Goal: Task Accomplishment & Management: Use online tool/utility

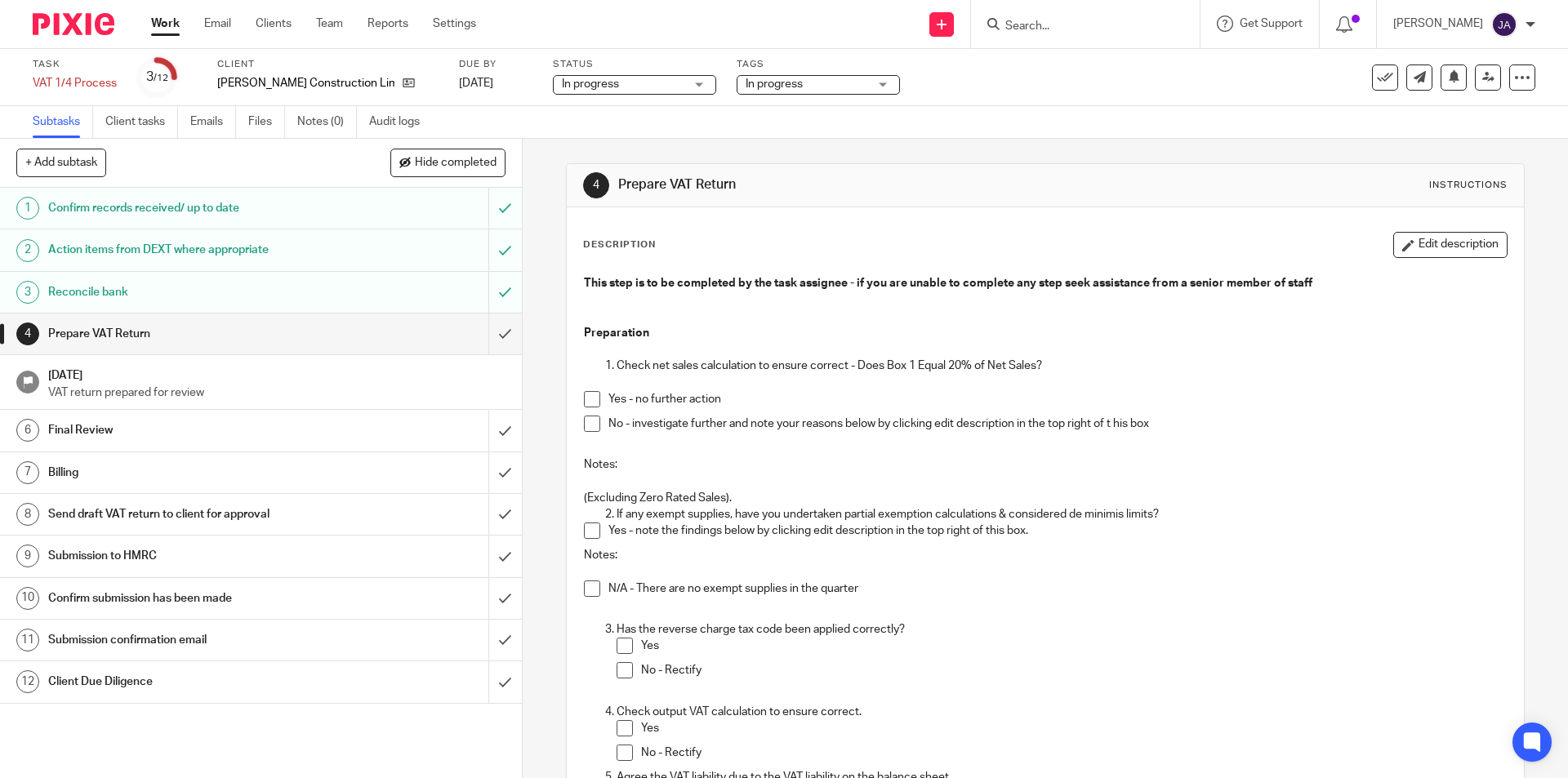
click at [586, 397] on span at bounding box center [591, 398] width 16 height 16
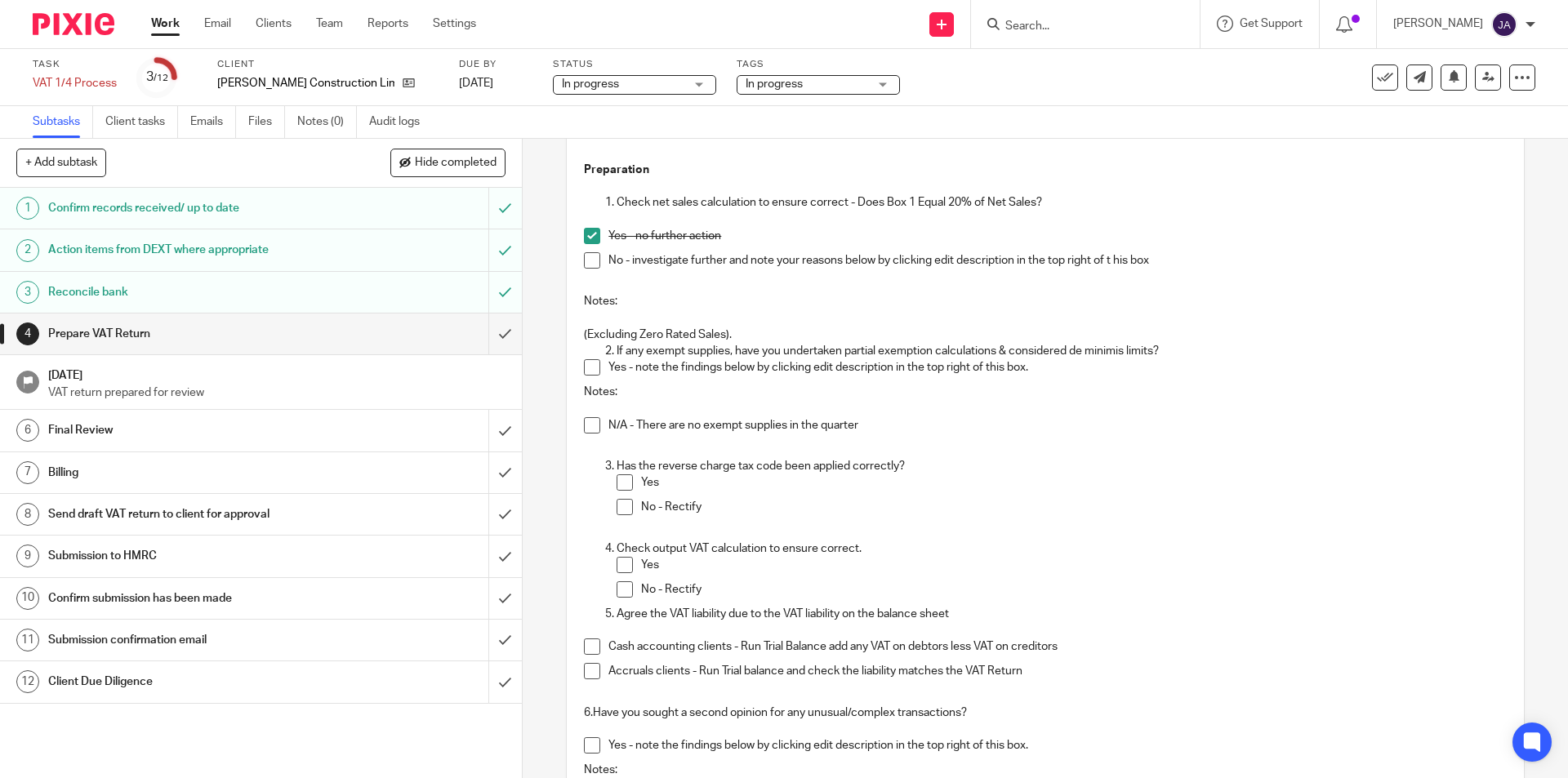
click at [587, 420] on span at bounding box center [591, 425] width 16 height 16
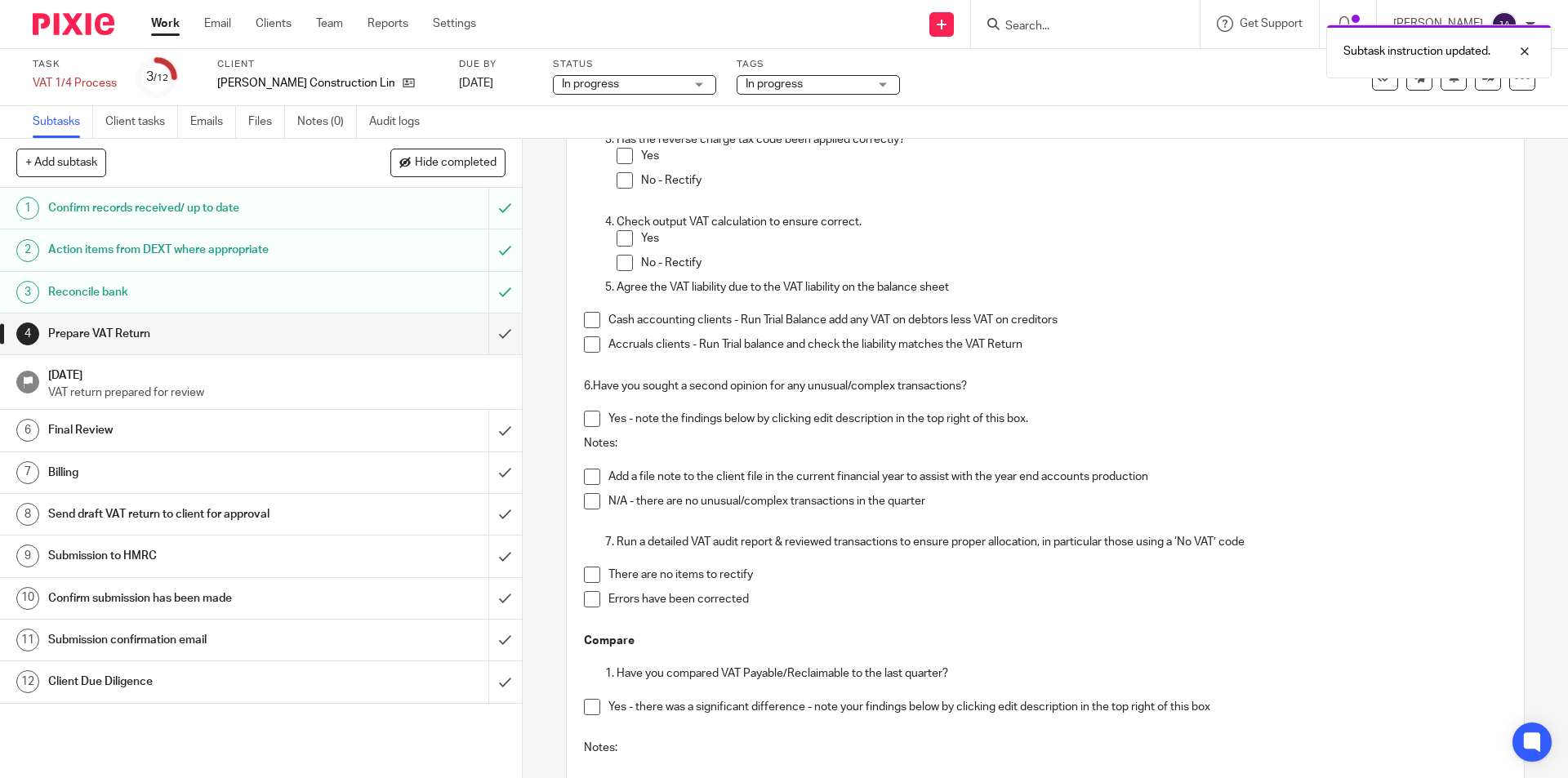
scroll to position [327, 0]
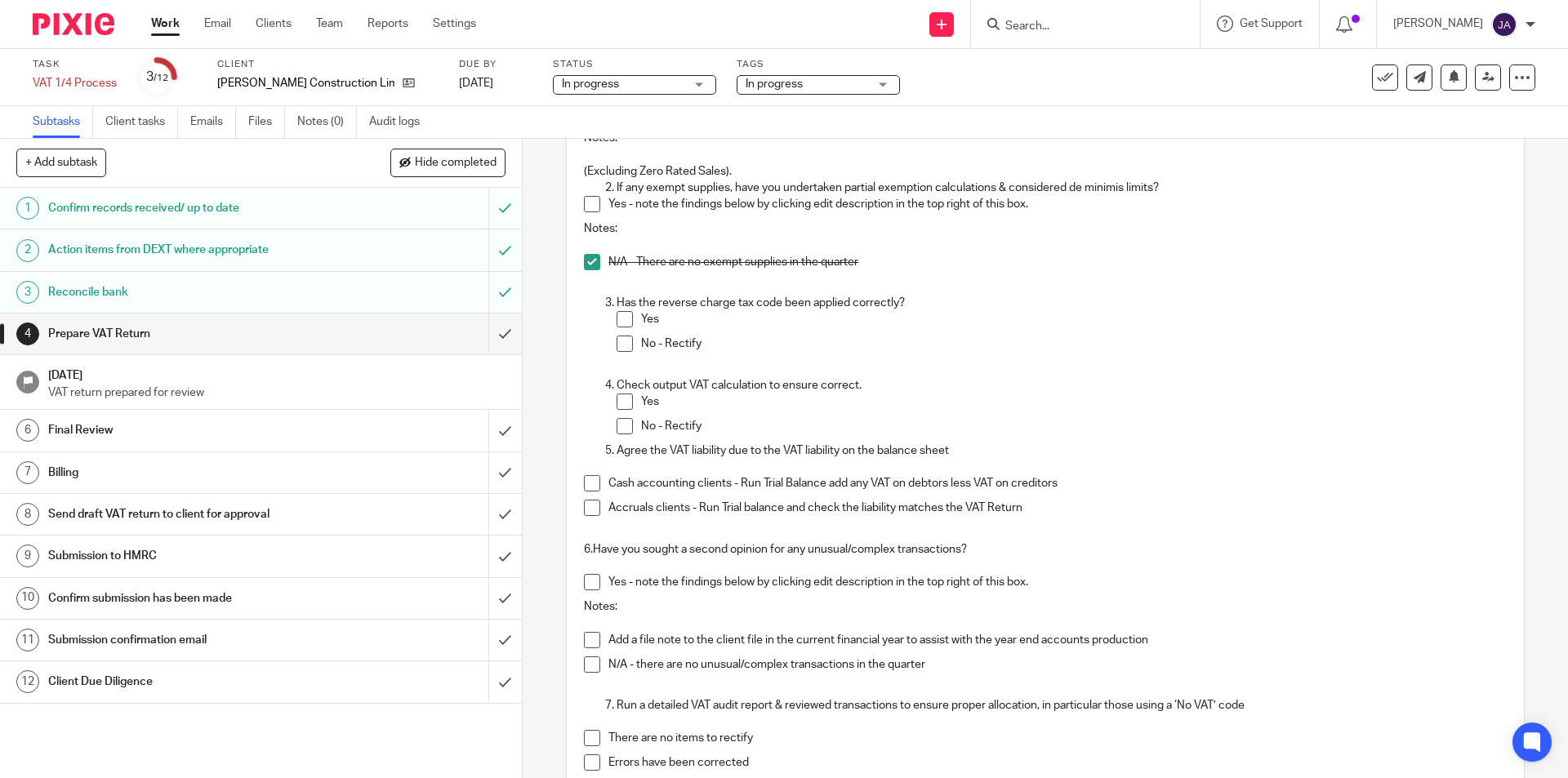
click at [617, 324] on span at bounding box center [624, 319] width 16 height 16
click at [610, 403] on ol "Check output VAT calculation to ensure correct. Yes No - Rectify Agree the VAT …" at bounding box center [1044, 418] width 922 height 82
click at [618, 403] on span at bounding box center [624, 401] width 16 height 16
click at [594, 508] on span at bounding box center [591, 507] width 16 height 16
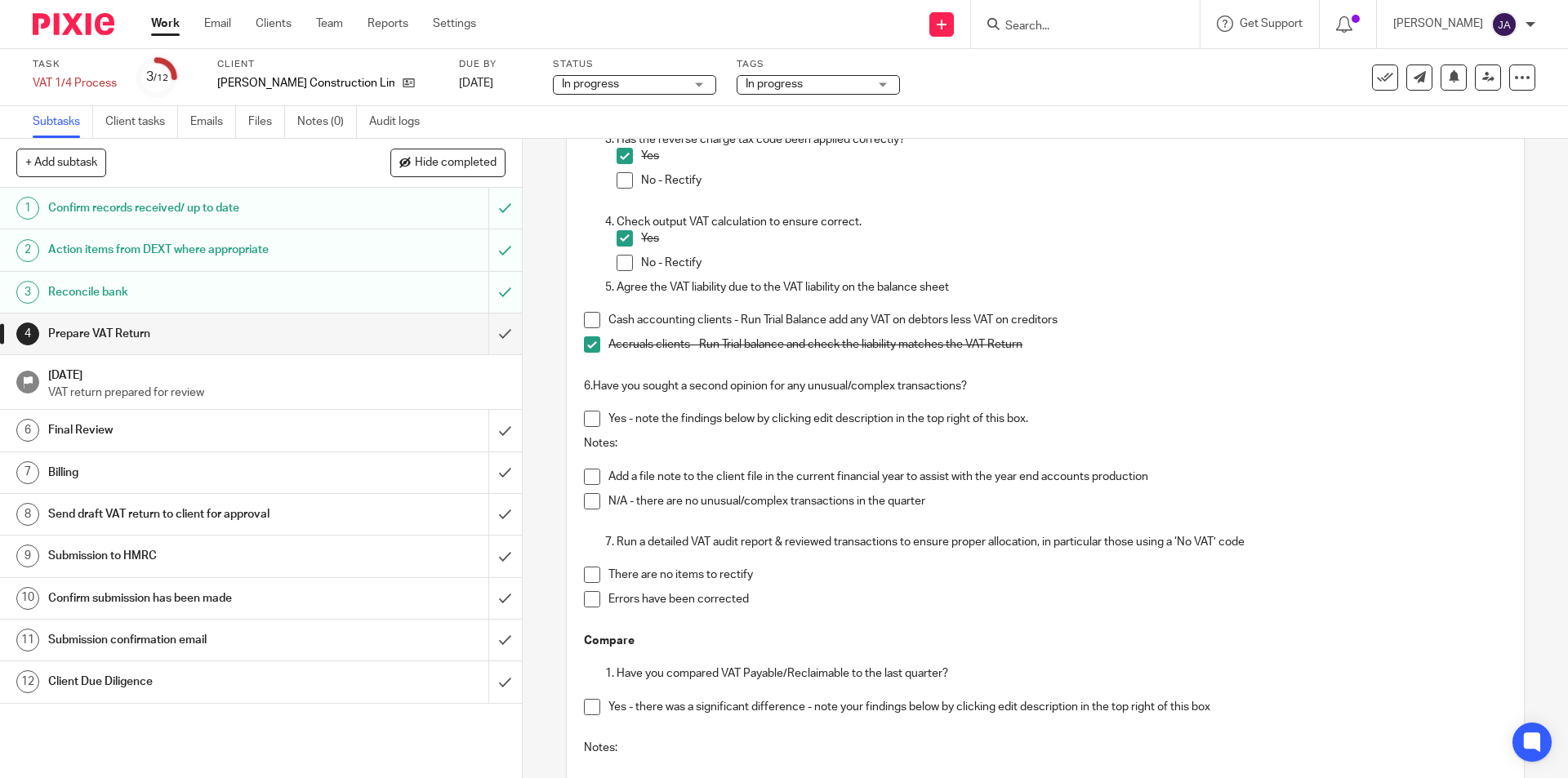
click at [586, 500] on span at bounding box center [591, 501] width 16 height 16
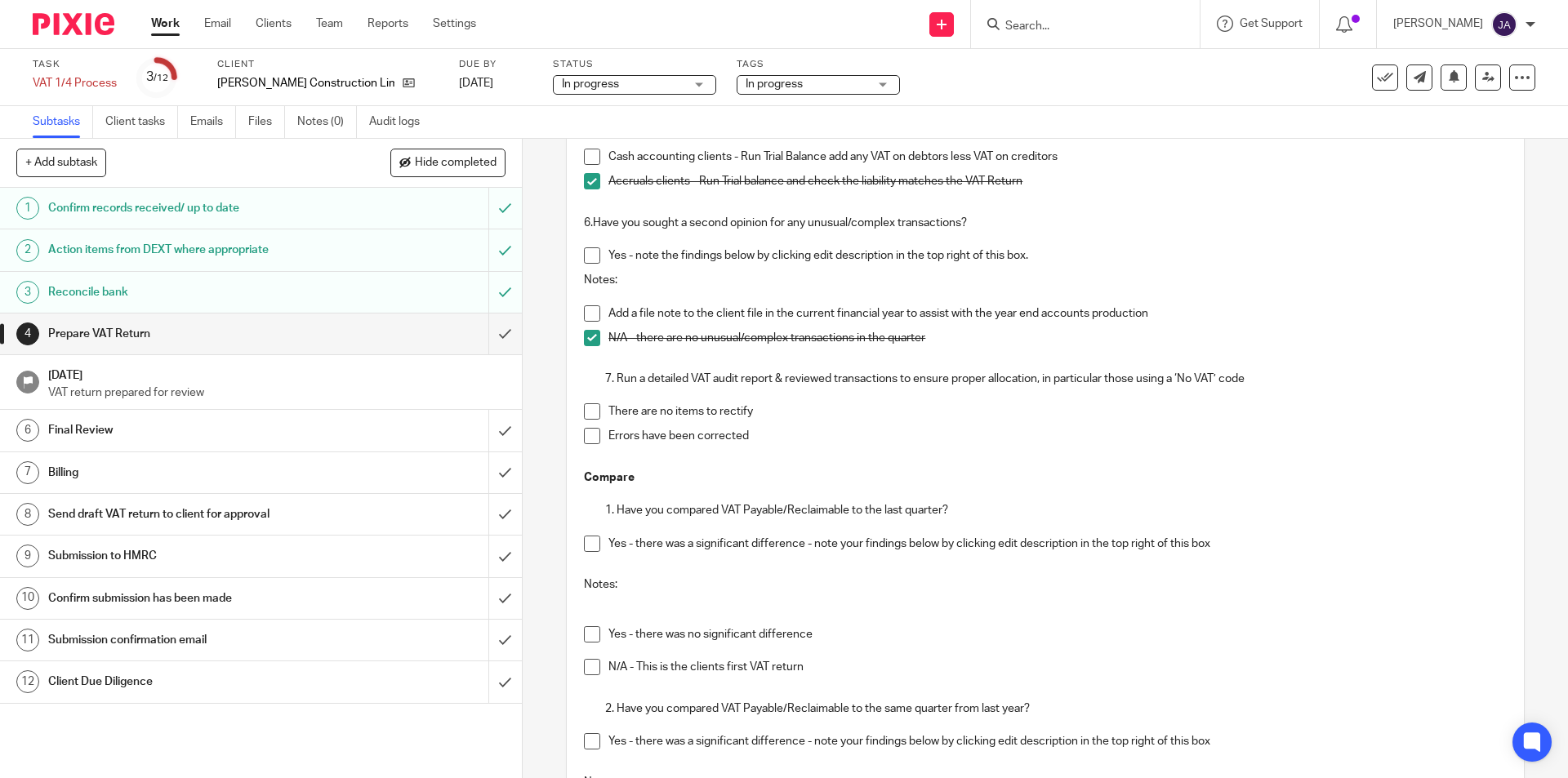
click at [590, 435] on span at bounding box center [591, 436] width 16 height 16
click at [584, 634] on span at bounding box center [591, 634] width 16 height 16
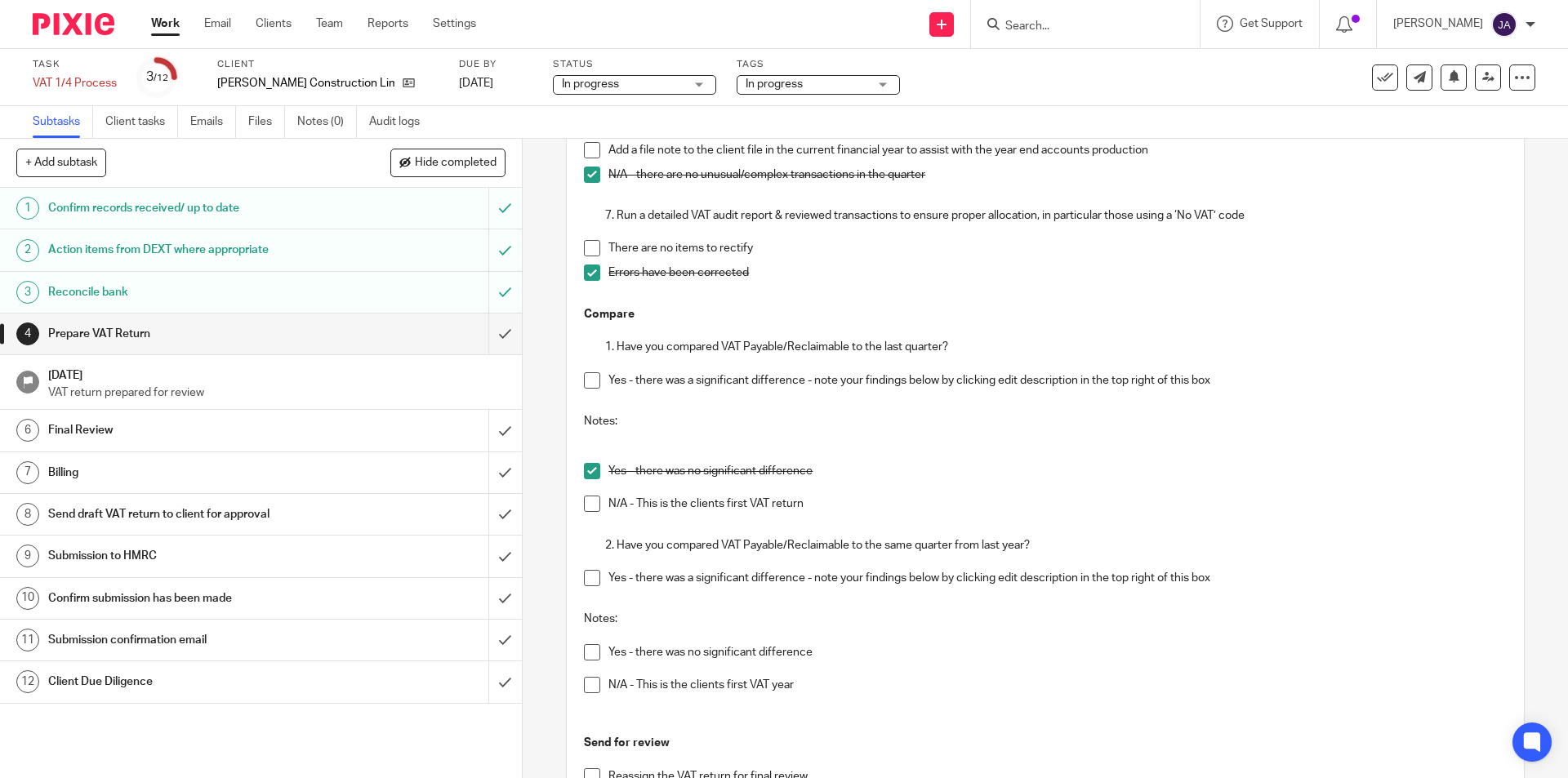
scroll to position [898, 0]
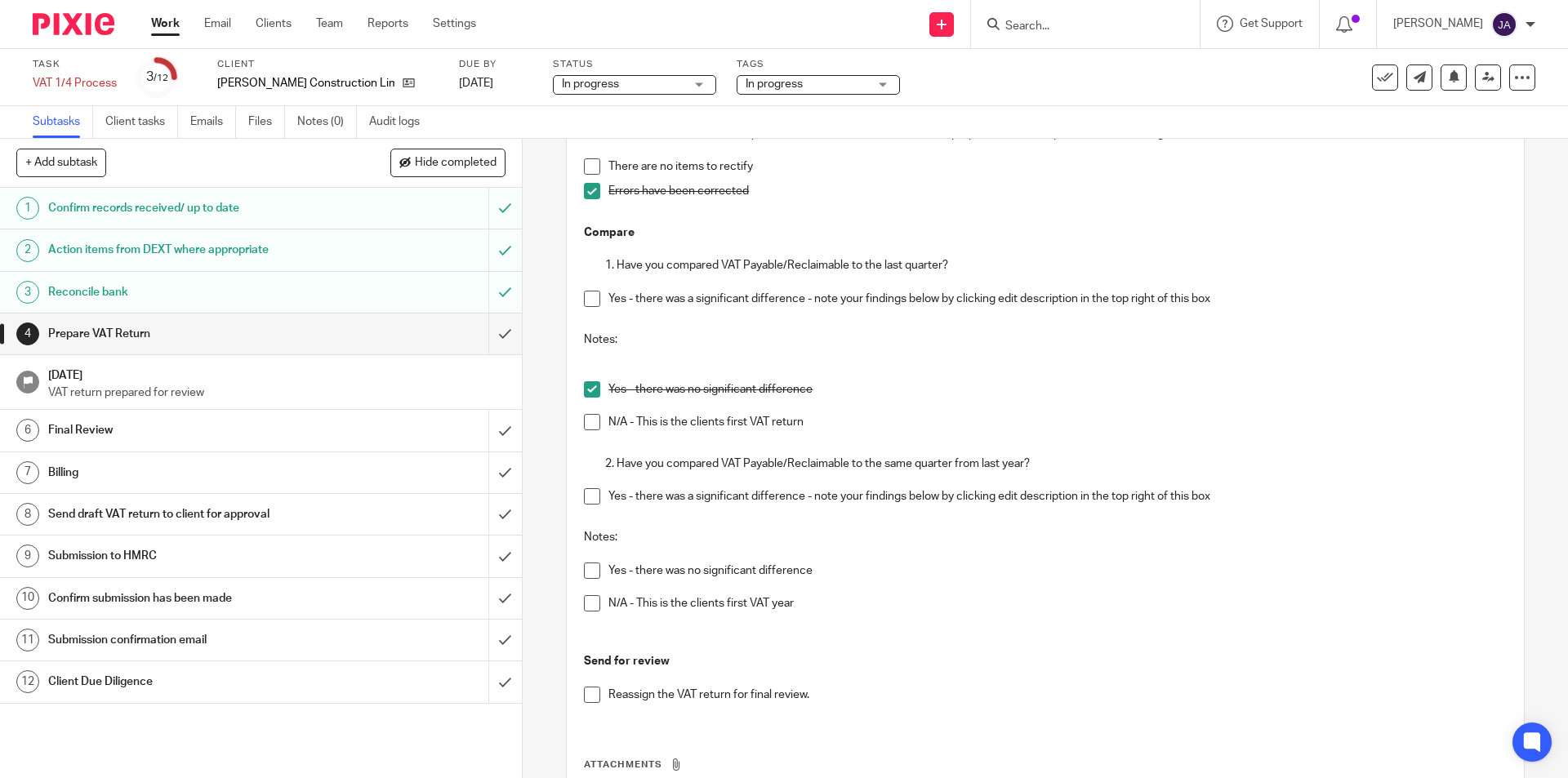
click at [584, 576] on span at bounding box center [591, 570] width 16 height 16
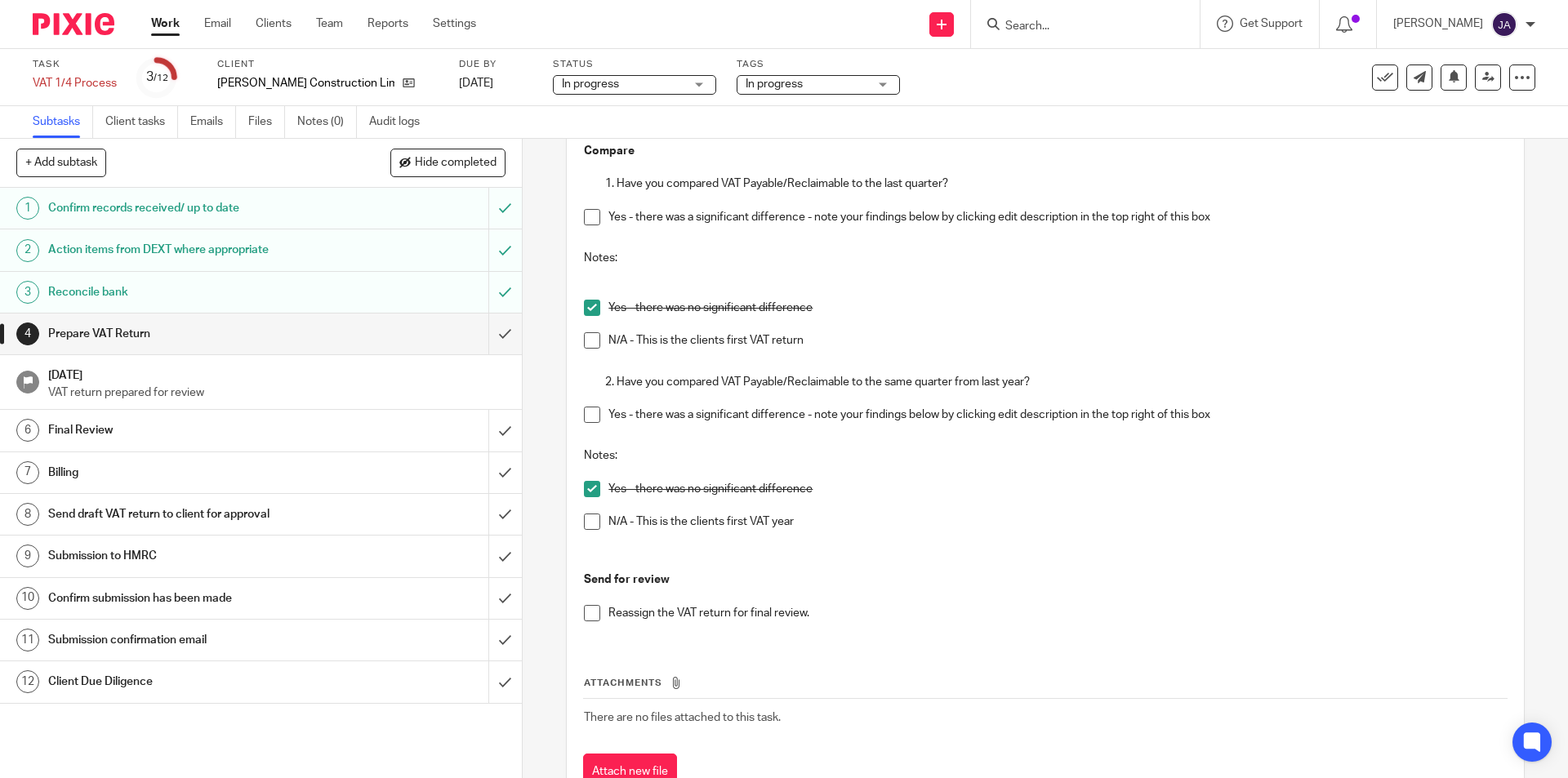
scroll to position [1042, 0]
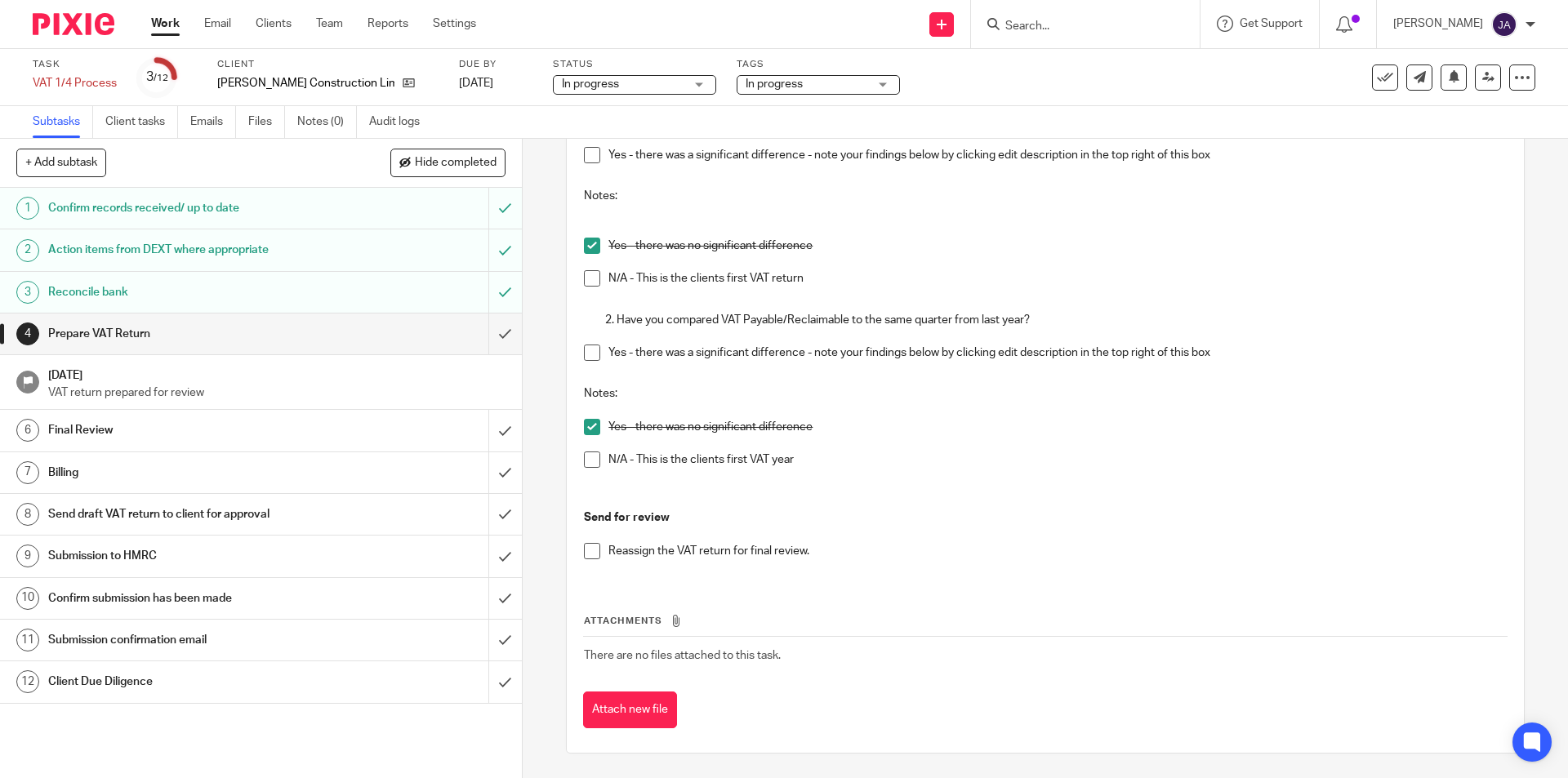
click at [590, 554] on span at bounding box center [591, 550] width 16 height 16
click at [746, 89] on span "In progress" at bounding box center [774, 83] width 57 height 11
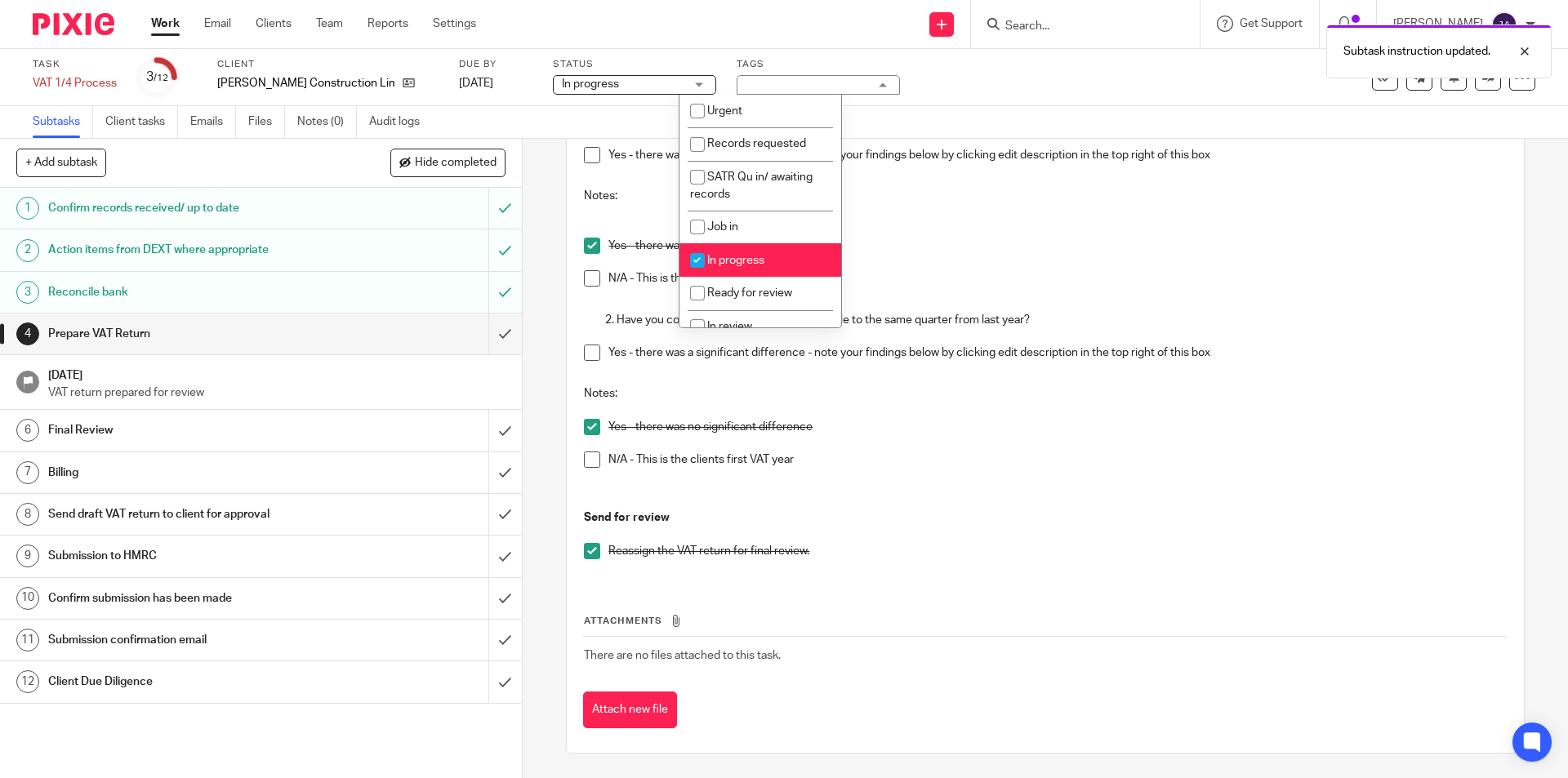
click at [746, 259] on span "In progress" at bounding box center [735, 260] width 57 height 11
checkbox input "false"
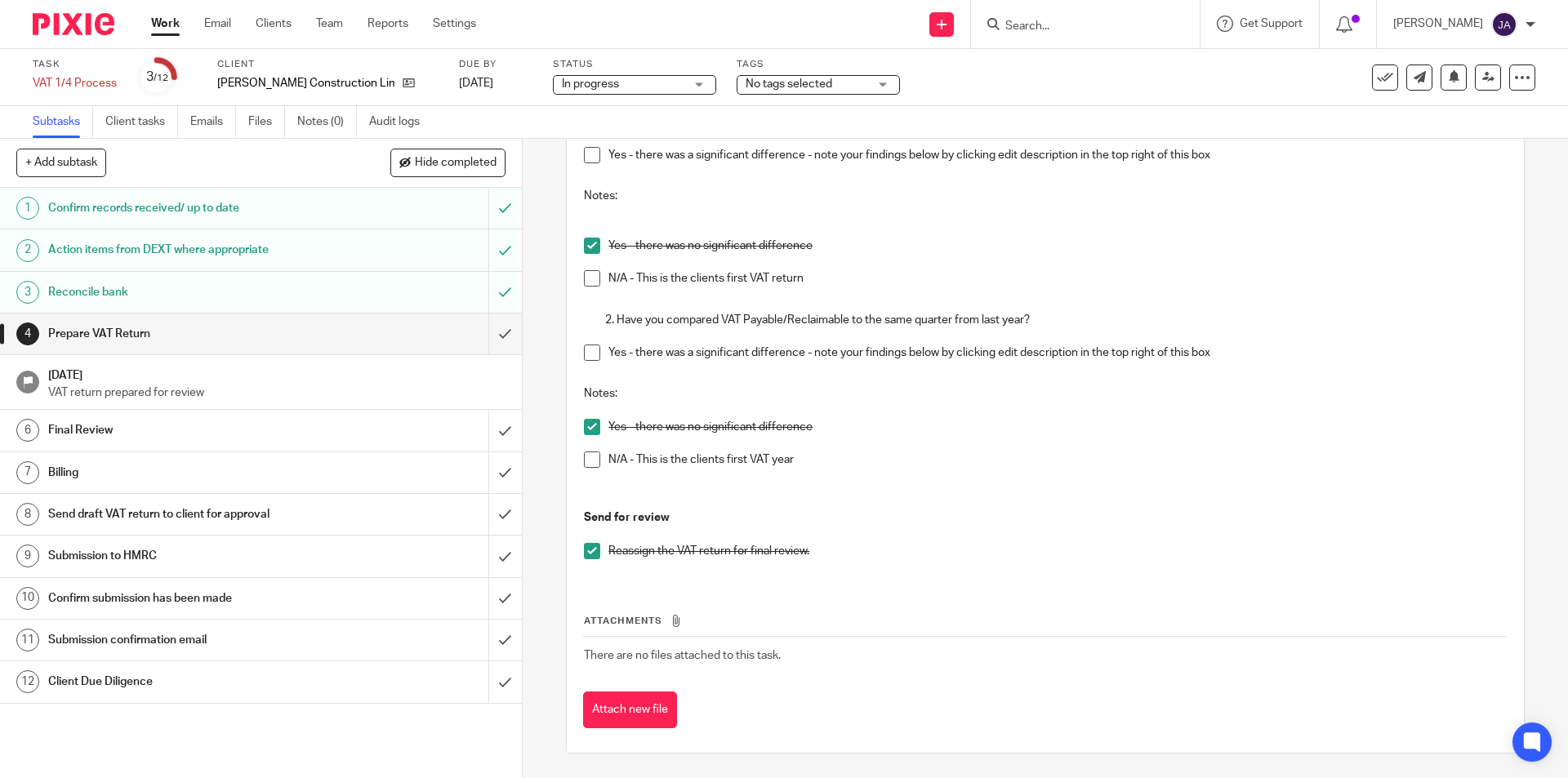
click at [586, 551] on span at bounding box center [591, 550] width 16 height 16
click at [173, 16] on link "Work" at bounding box center [166, 23] width 29 height 16
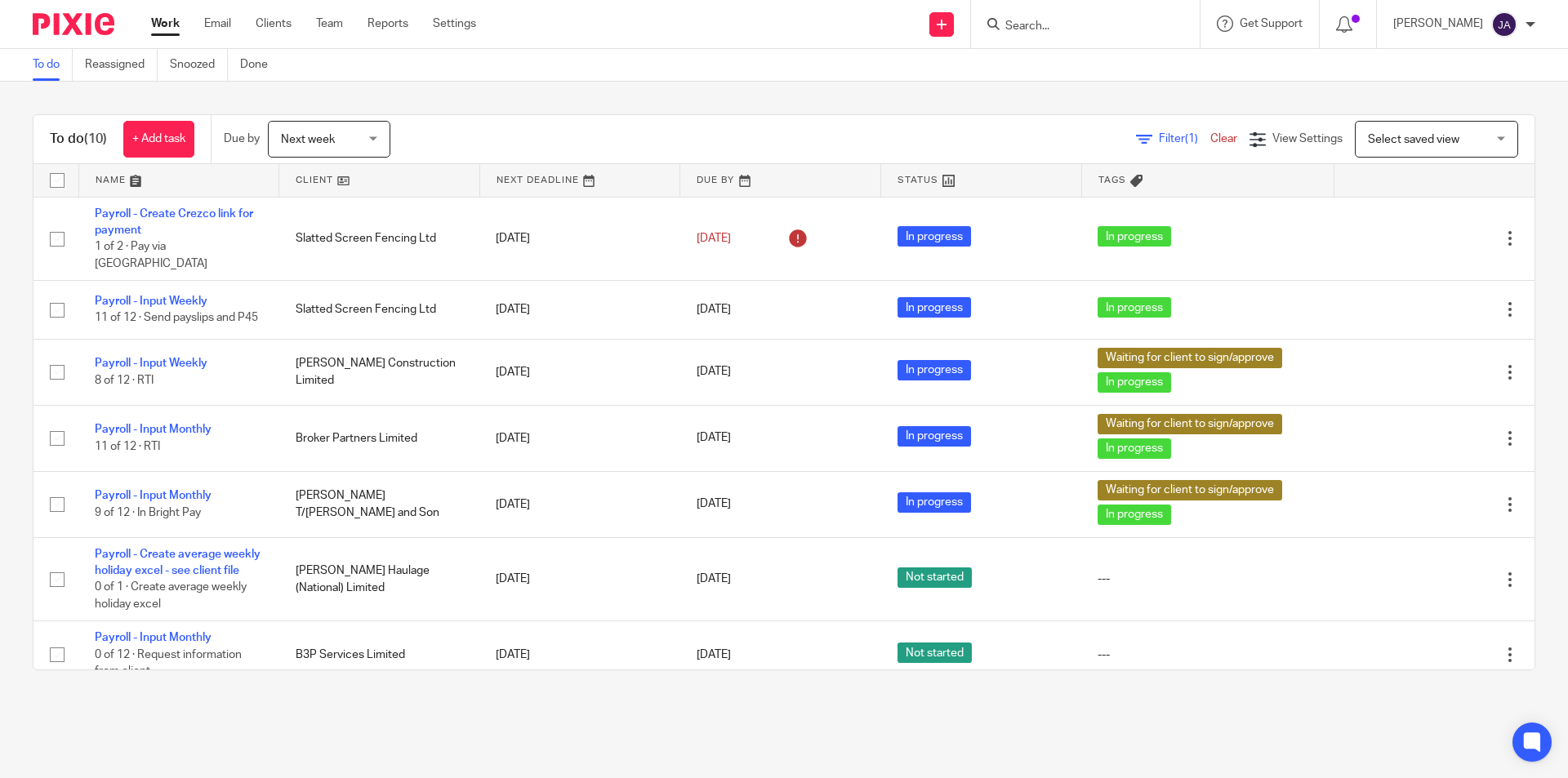
click at [1092, 25] on input "Search" at bounding box center [1076, 26] width 147 height 14
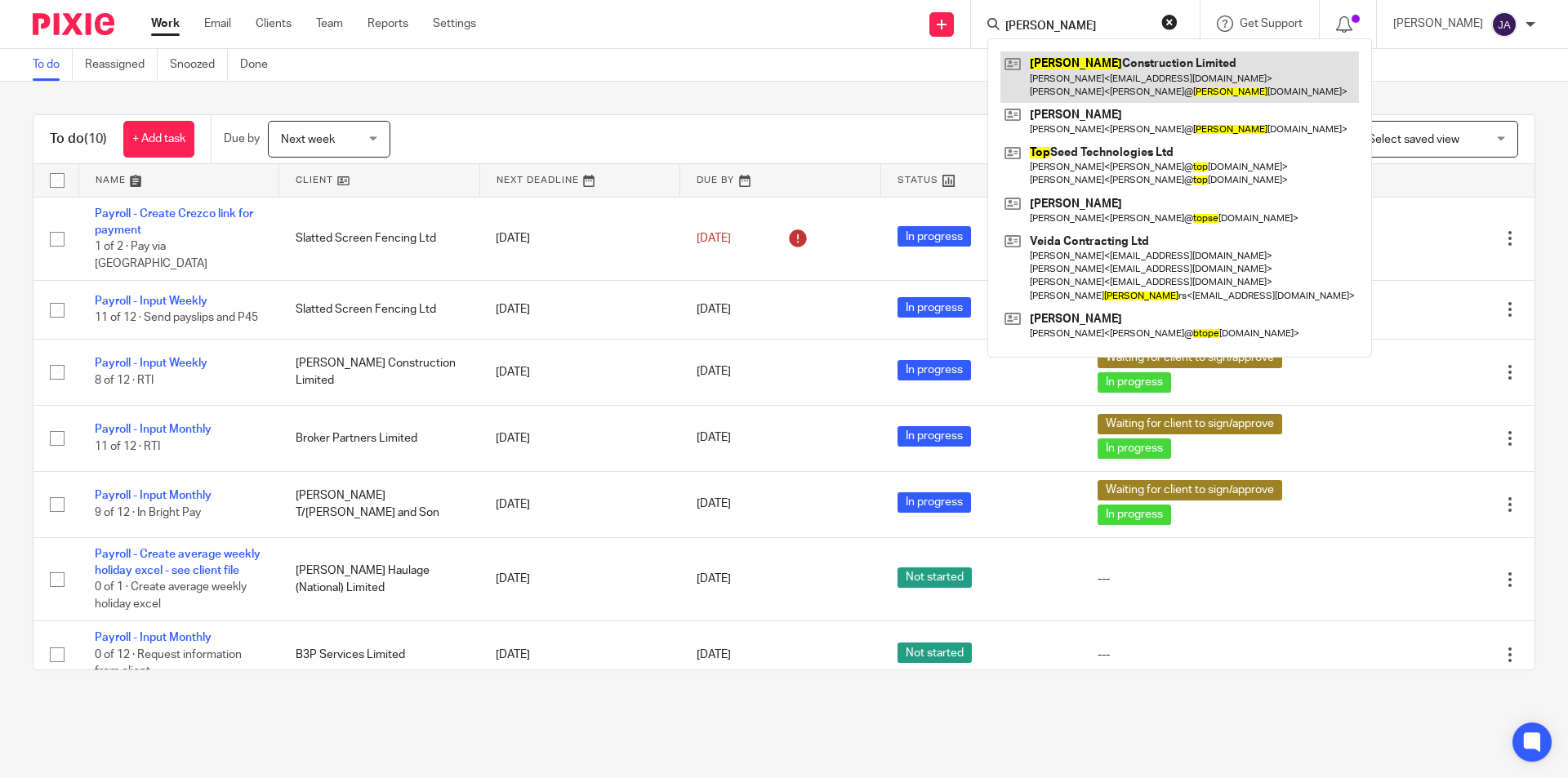
type input "tope"
click at [1114, 74] on link at bounding box center [1180, 77] width 358 height 51
click at [1105, 71] on link at bounding box center [1180, 77] width 358 height 51
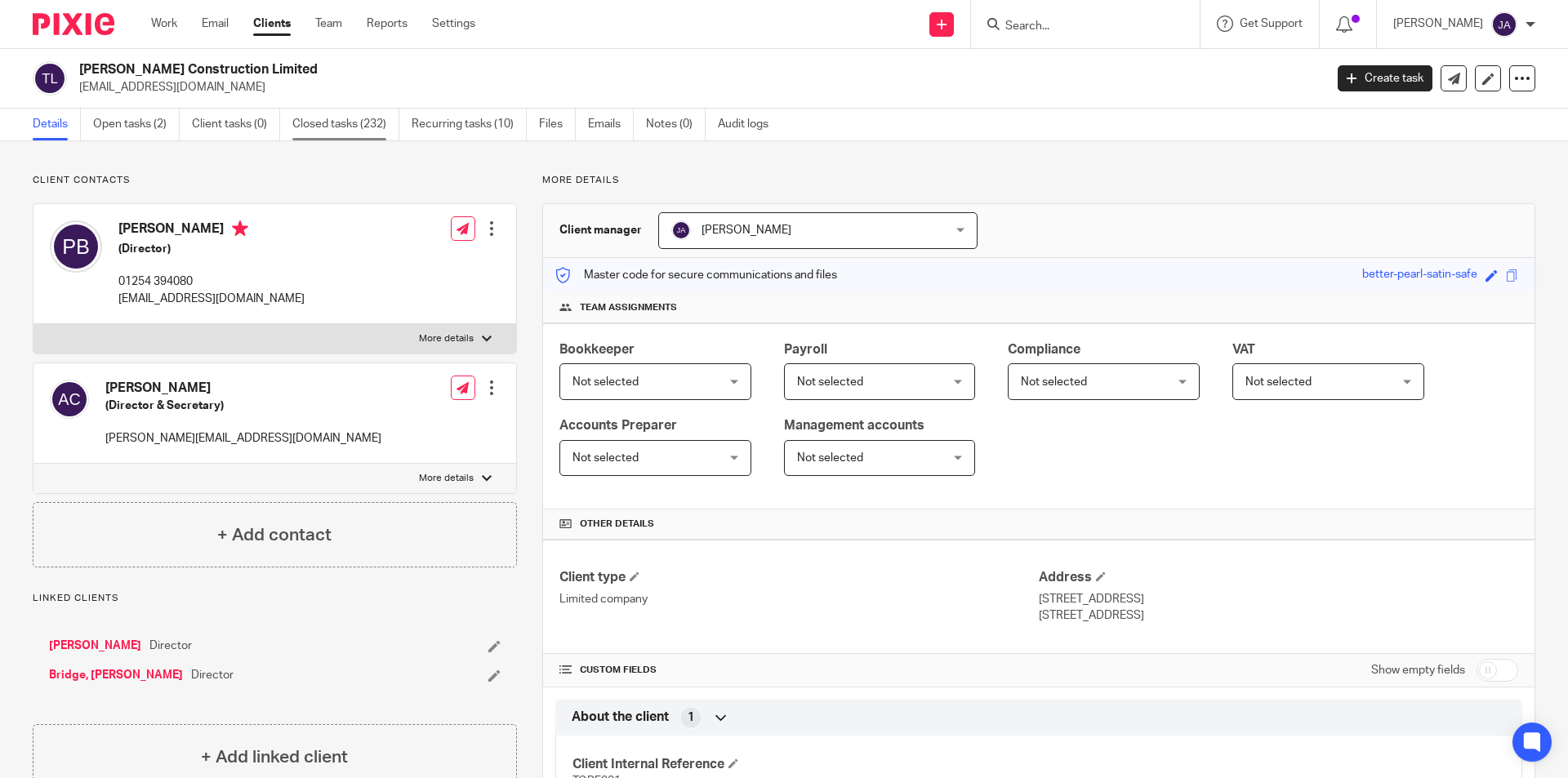
click at [355, 128] on link "Closed tasks (232)" at bounding box center [346, 124] width 107 height 31
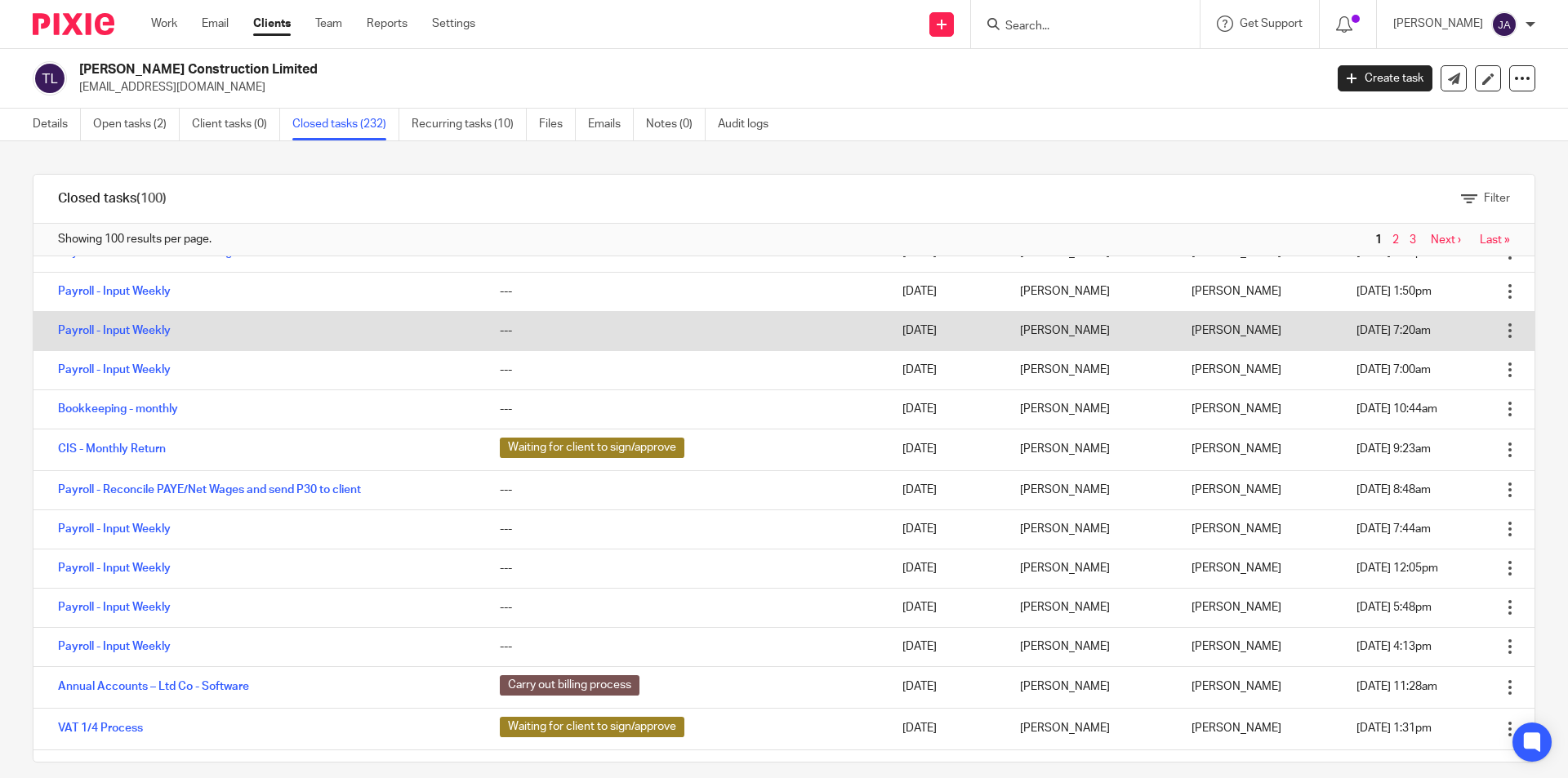
scroll to position [572, 0]
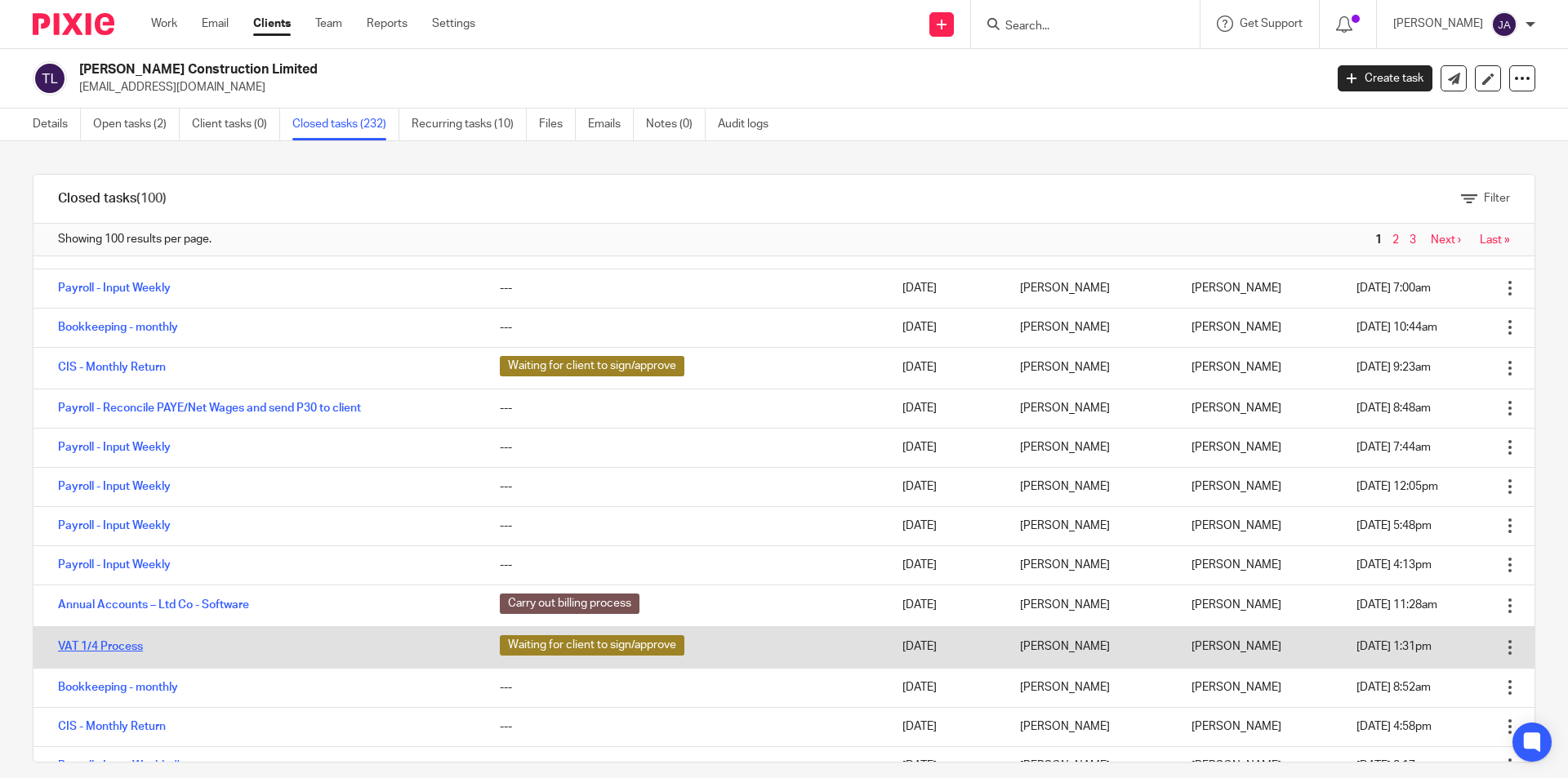
click at [108, 651] on link "VAT 1/4 Process" at bounding box center [100, 646] width 85 height 11
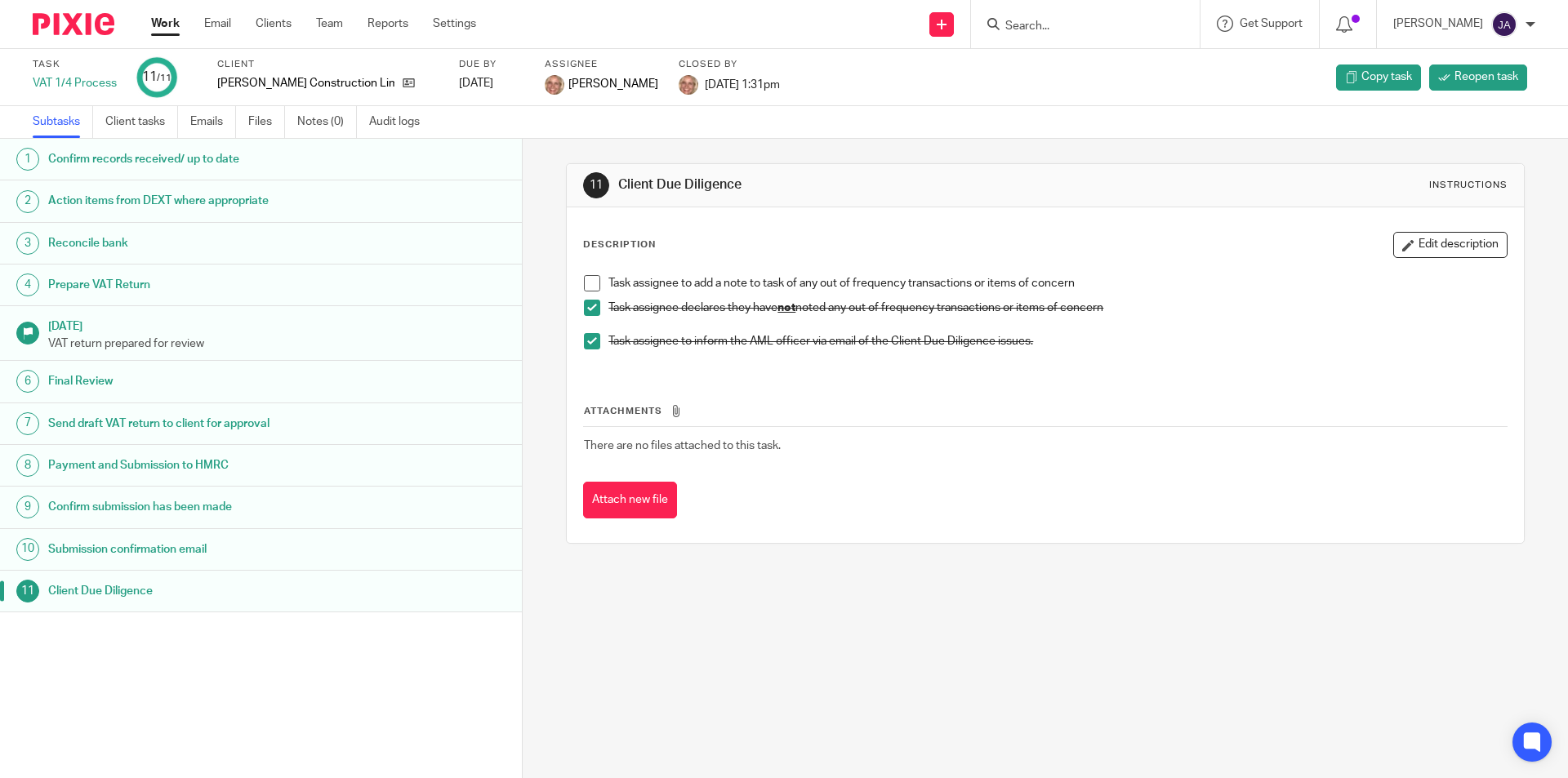
click at [149, 279] on h1 "Prepare VAT Return" at bounding box center [201, 285] width 306 height 25
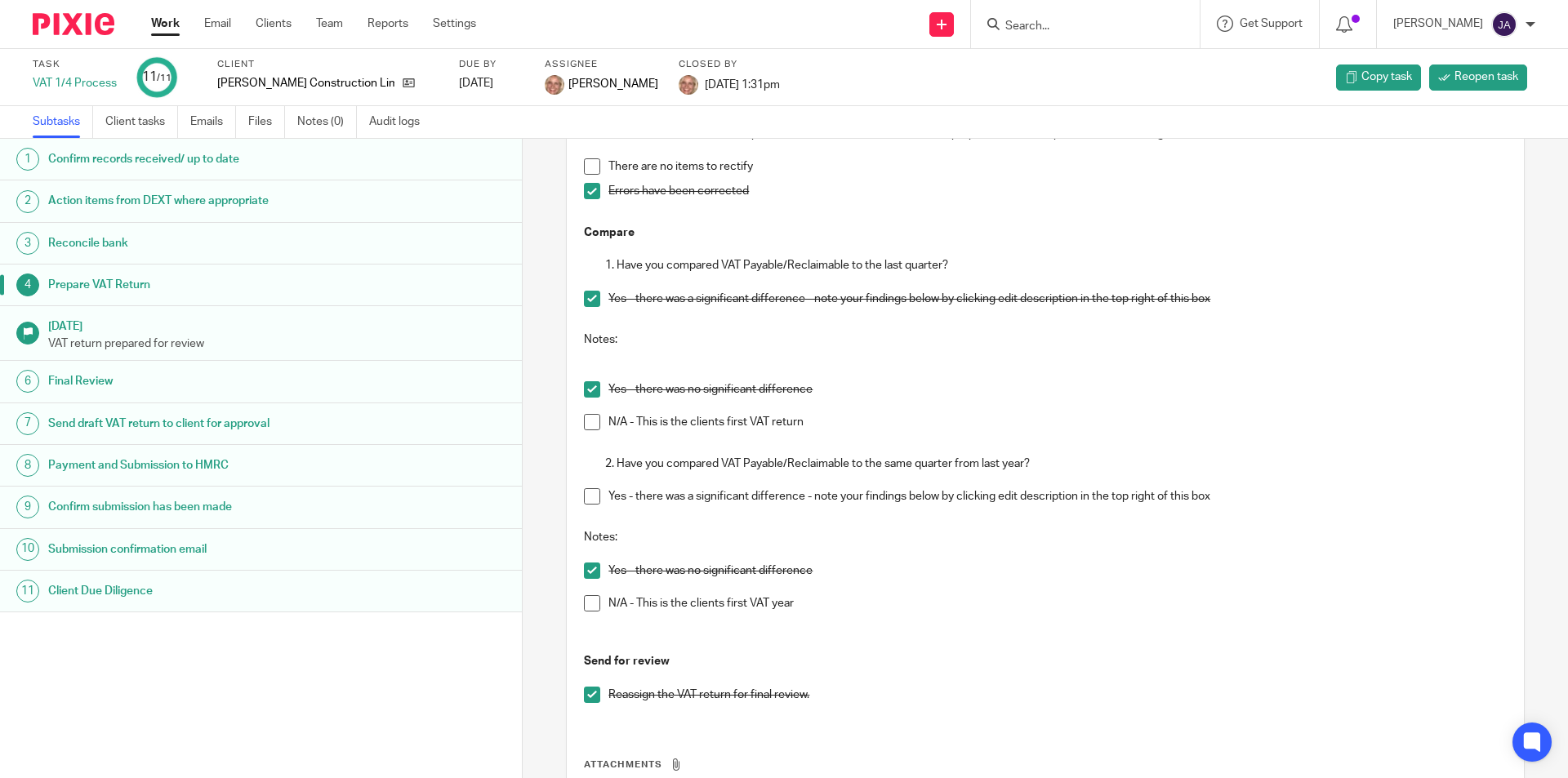
scroll to position [1042, 0]
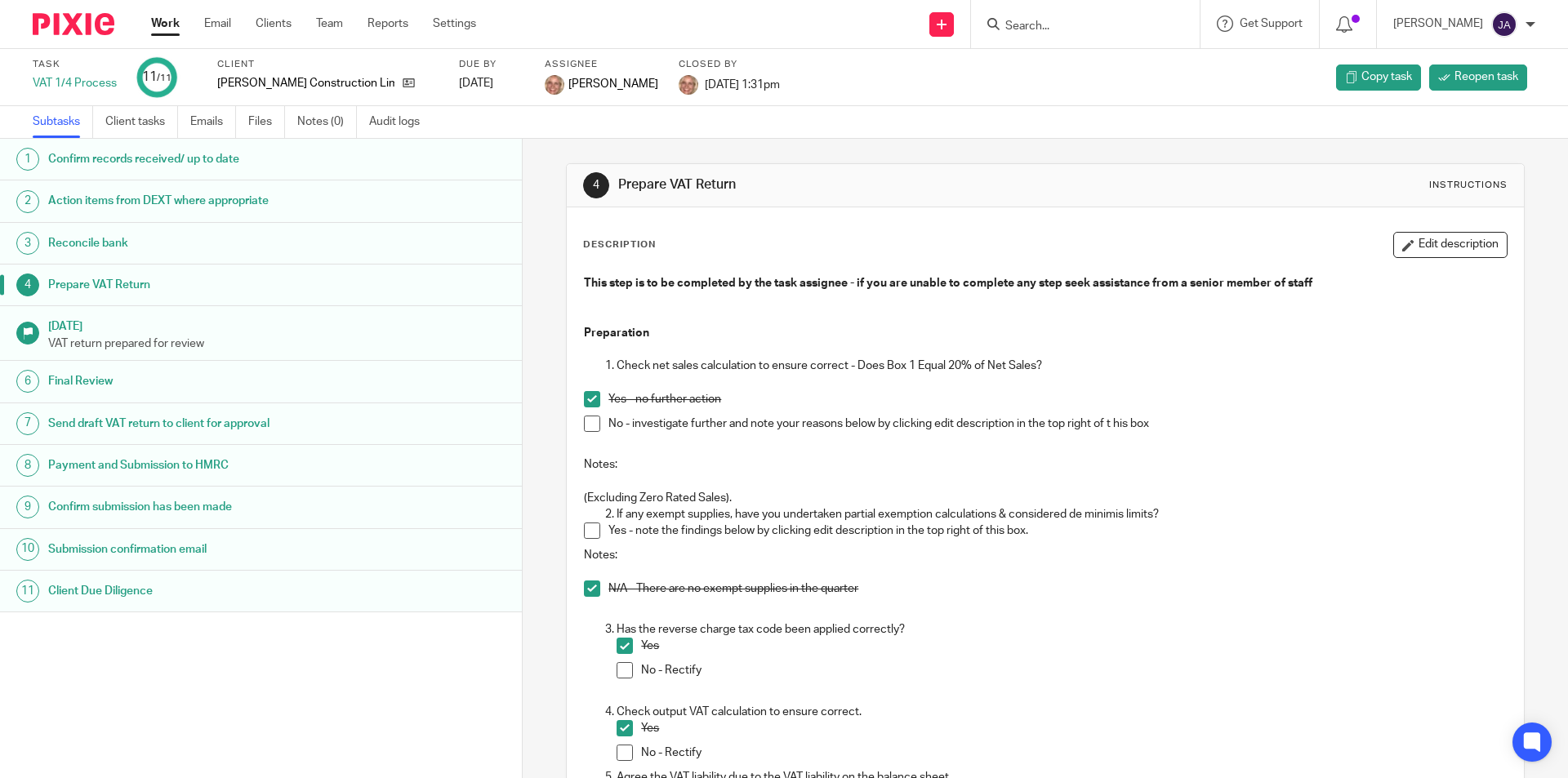
scroll to position [1042, 0]
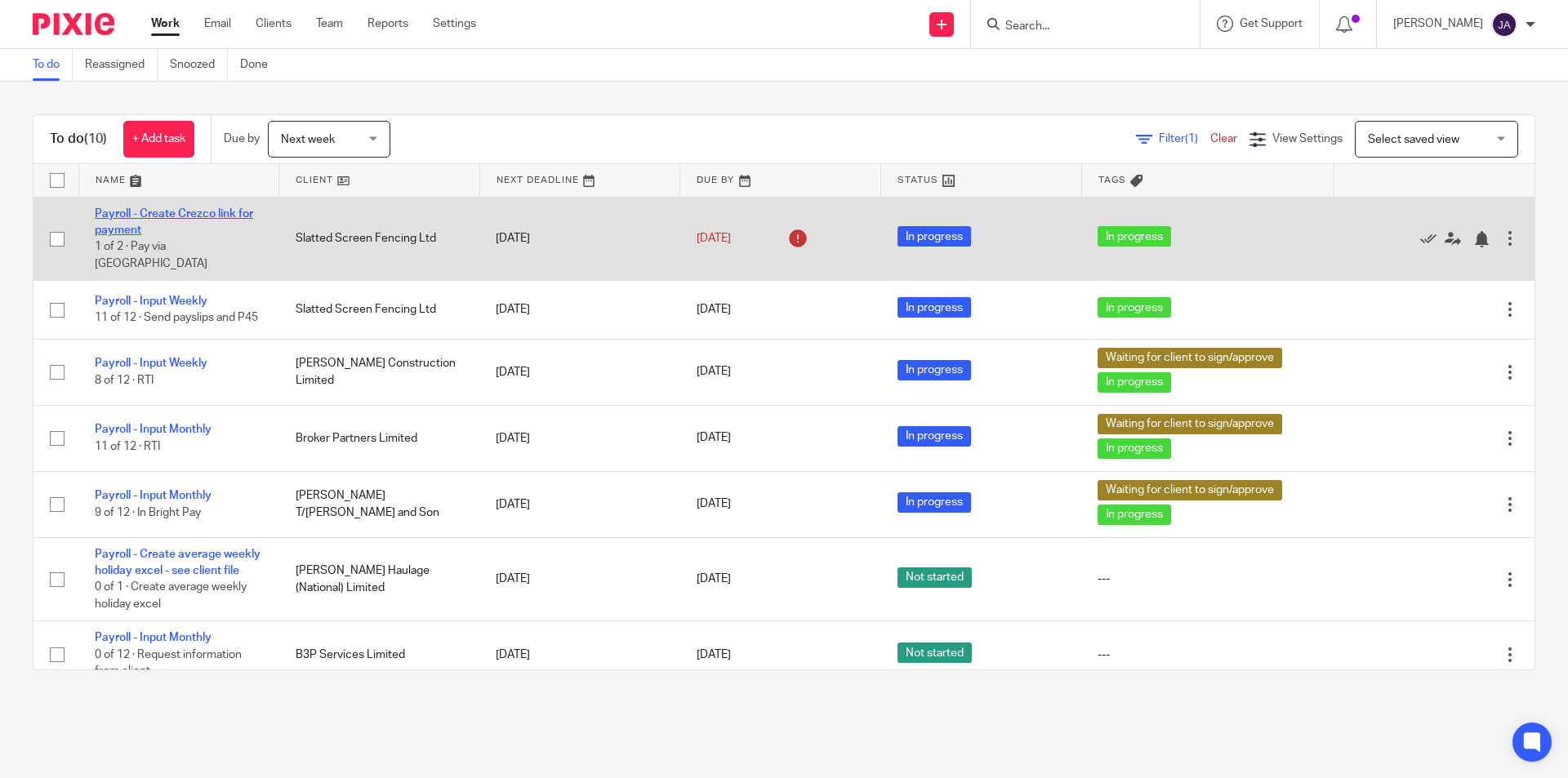
click at [198, 211] on link "Payroll - Create Crezco link for payment" at bounding box center [174, 222] width 158 height 28
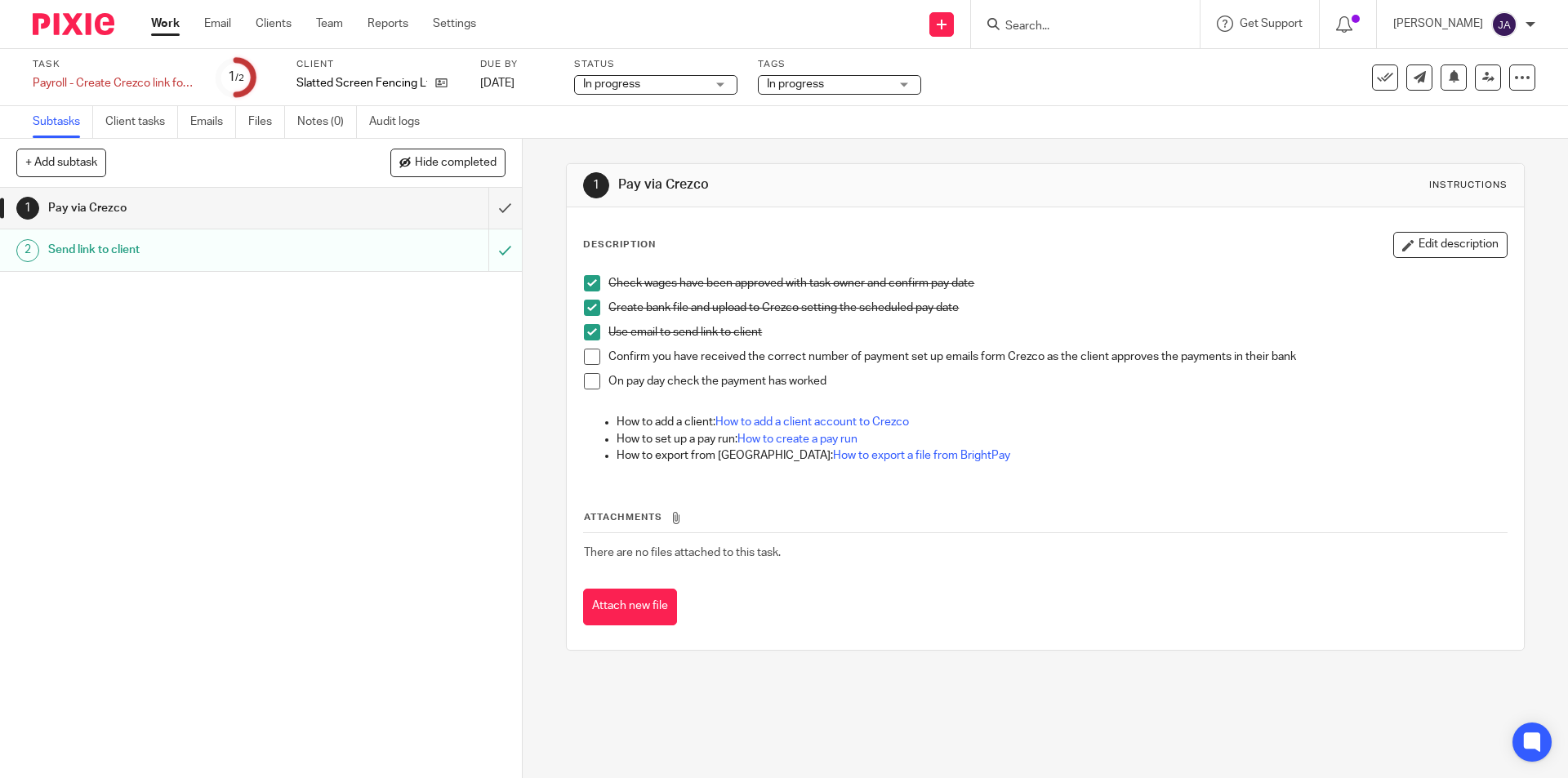
click at [584, 356] on span at bounding box center [591, 356] width 16 height 16
click at [443, 200] on div "Pay via Crezco" at bounding box center [260, 208] width 424 height 25
click at [165, 25] on link "Work" at bounding box center [166, 23] width 29 height 16
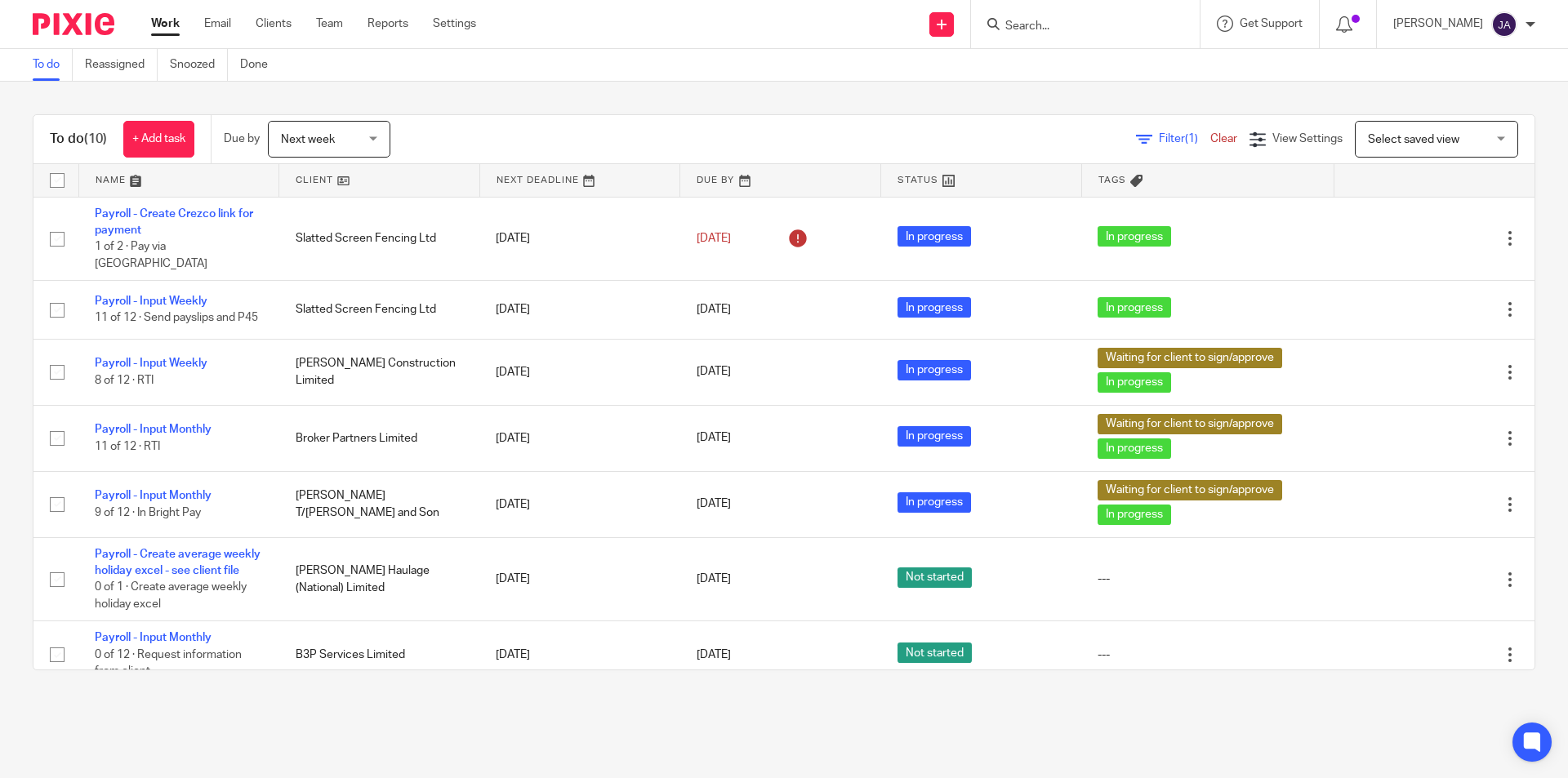
click at [1021, 37] on div at bounding box center [1085, 24] width 228 height 48
click at [1024, 14] on form at bounding box center [1090, 24] width 174 height 20
click at [1046, 23] on input "Search" at bounding box center [1076, 26] width 147 height 14
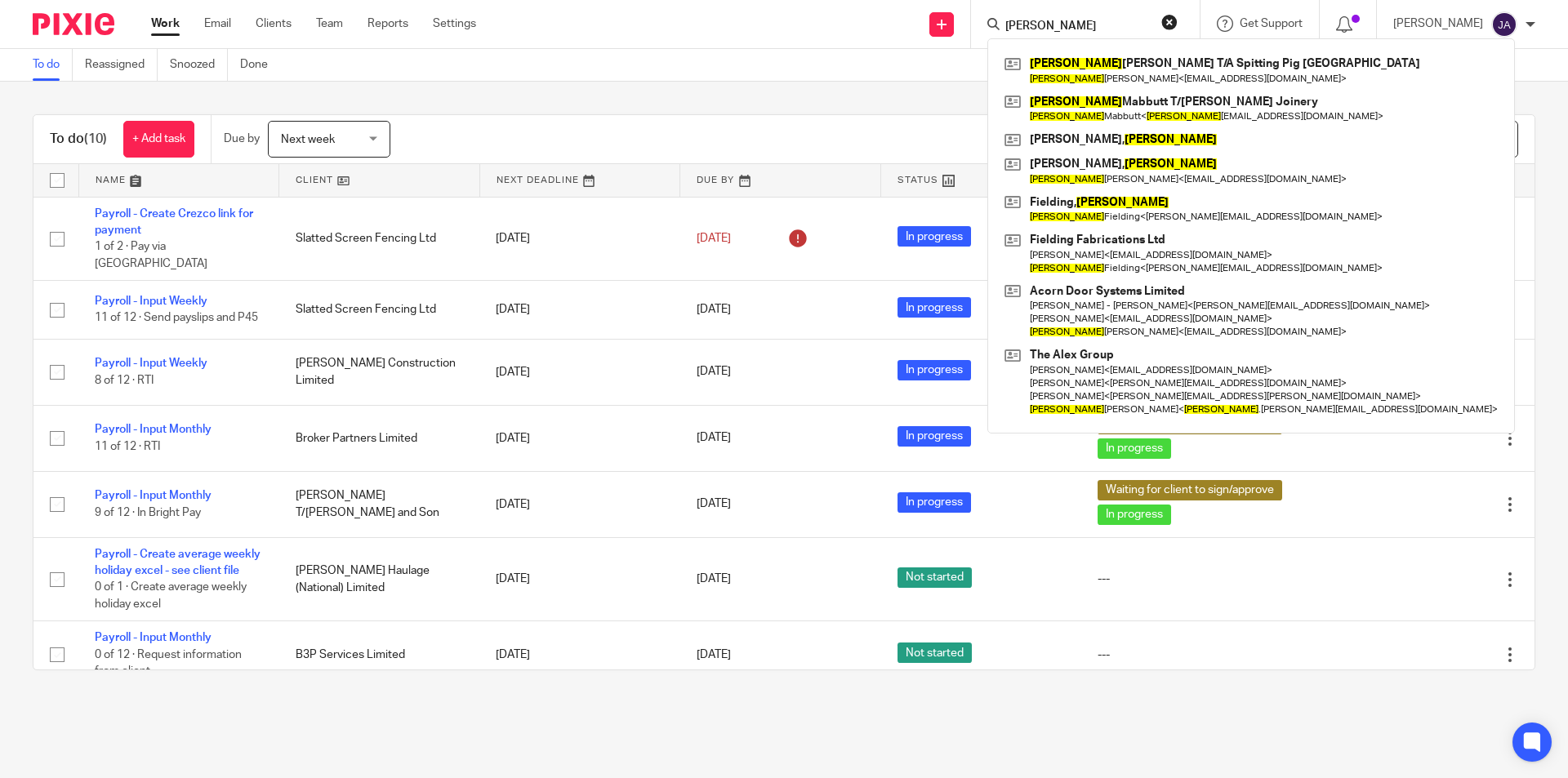
type input "andrew"
click button "submit" at bounding box center [0, 0] width 0 height 0
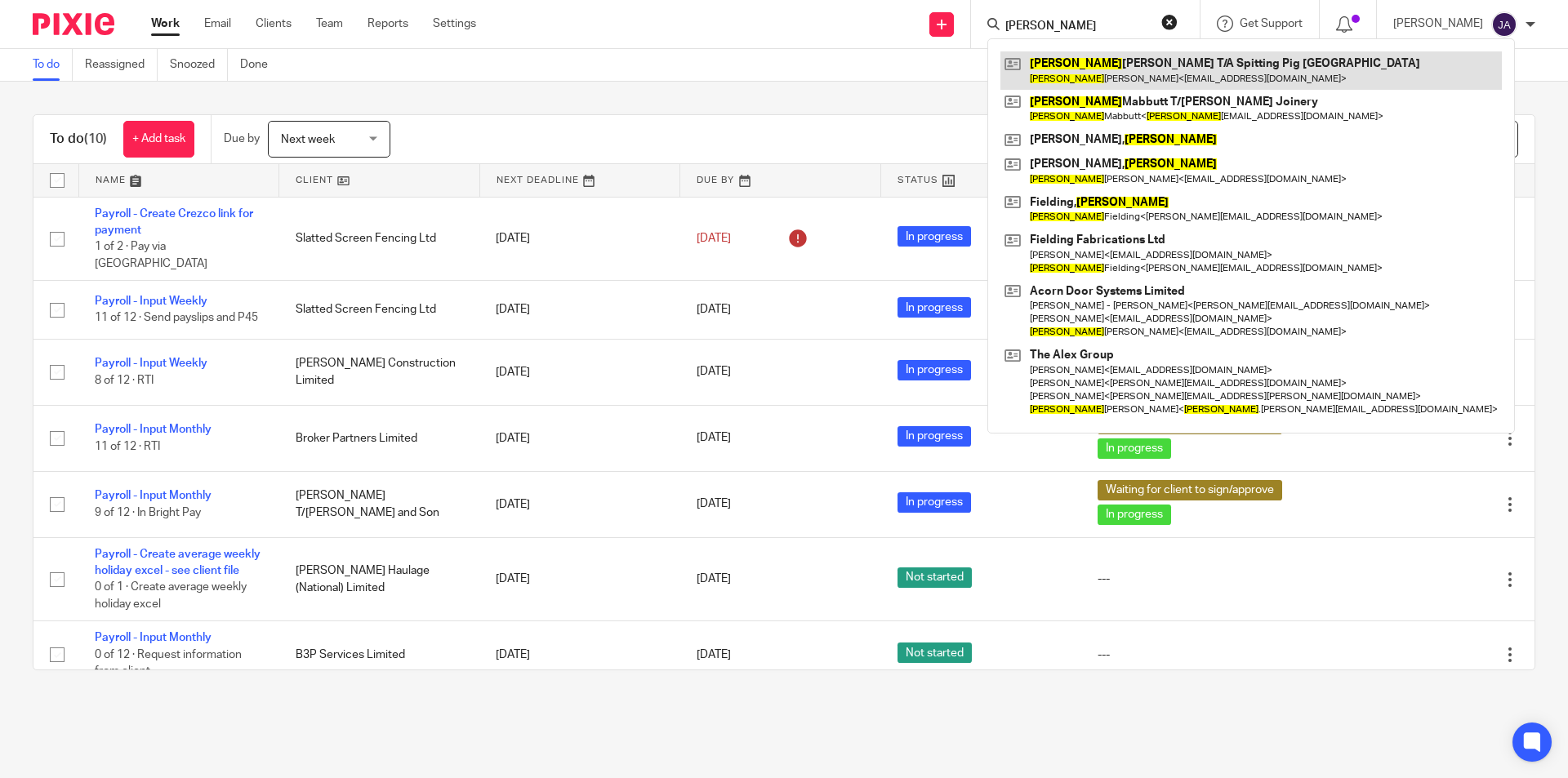
click at [1043, 80] on link at bounding box center [1251, 70] width 501 height 37
click at [1074, 74] on link at bounding box center [1251, 70] width 501 height 37
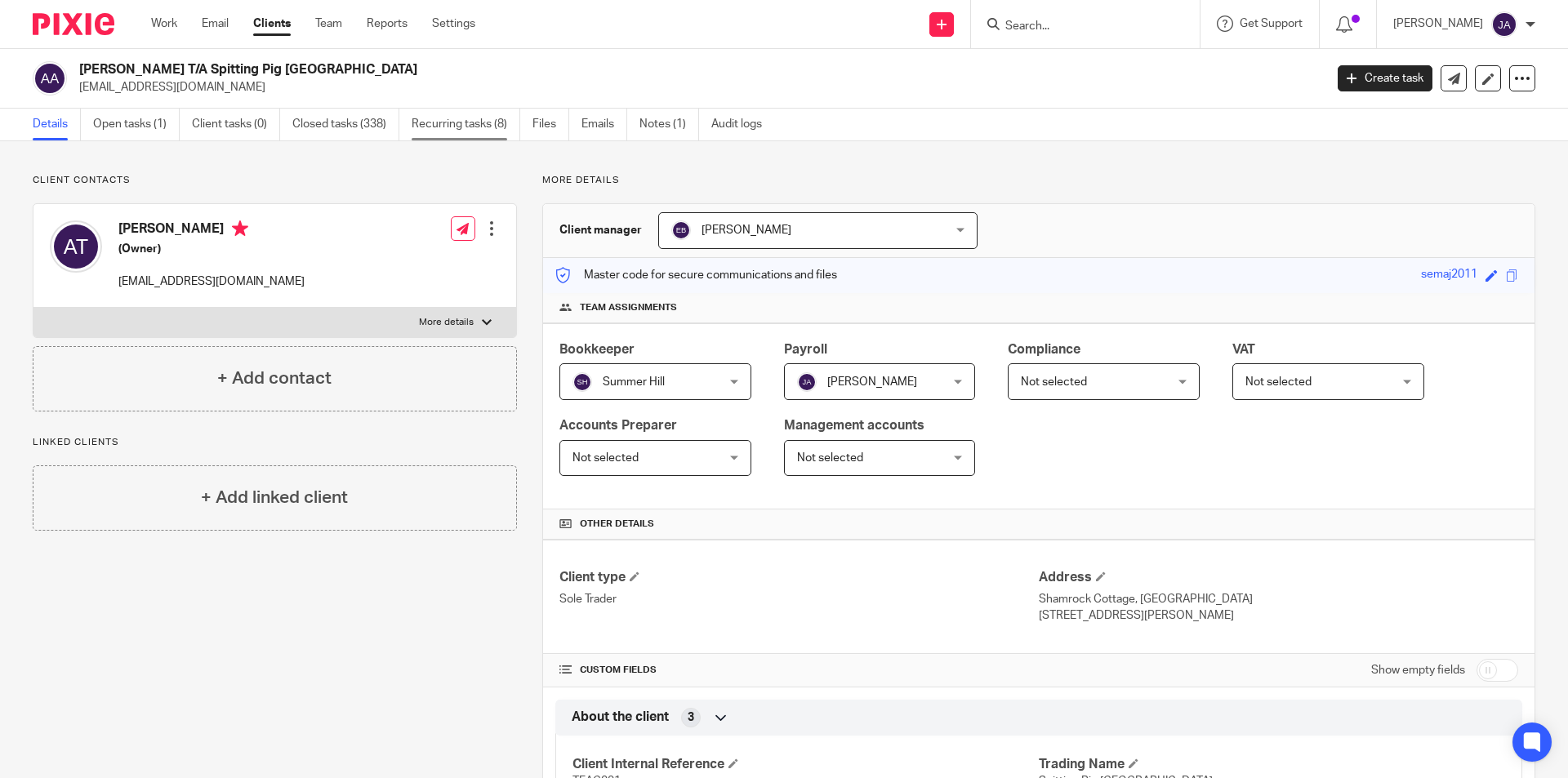
click at [475, 124] on link "Recurring tasks (8)" at bounding box center [465, 124] width 109 height 31
